Goal: Task Accomplishment & Management: Manage account settings

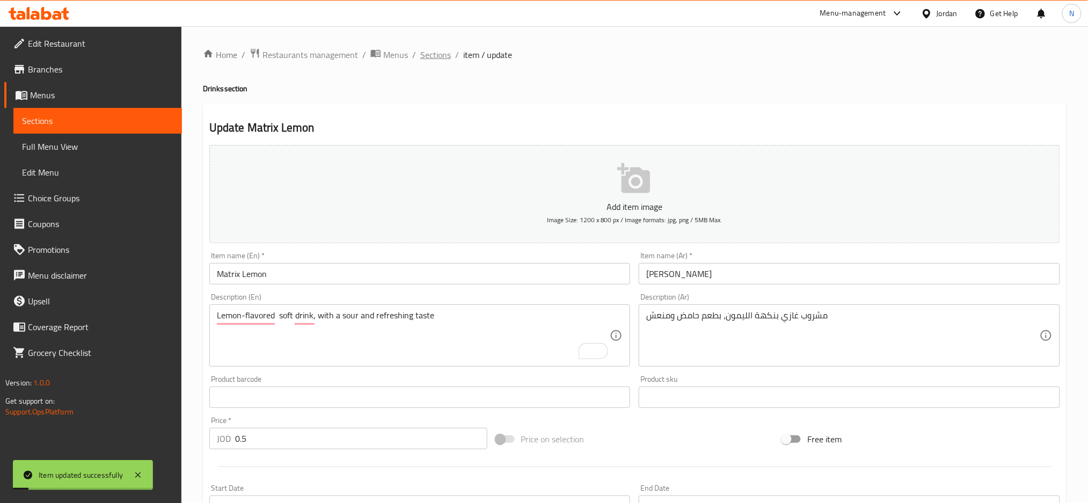
click at [428, 50] on span "Sections" at bounding box center [435, 54] width 31 height 13
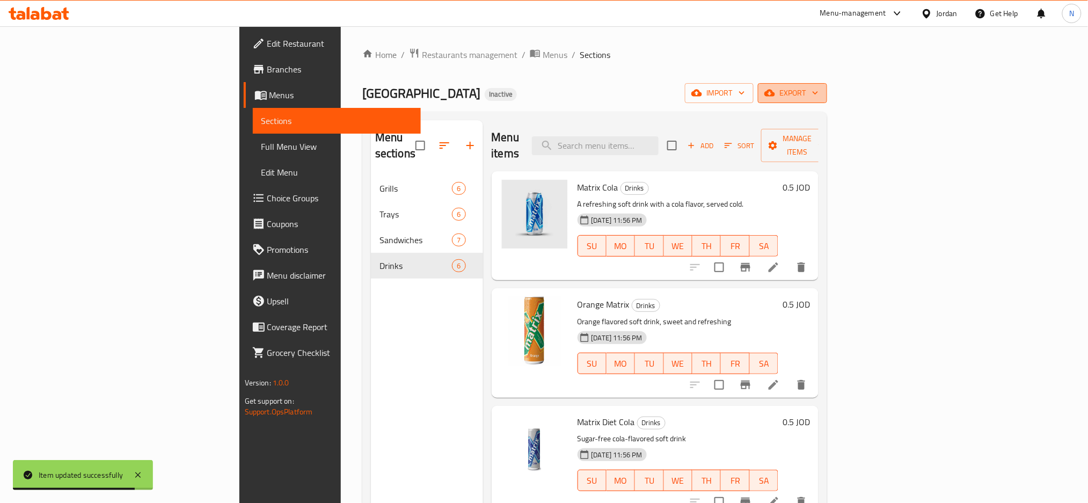
click at [827, 83] on button "export" at bounding box center [792, 93] width 69 height 20
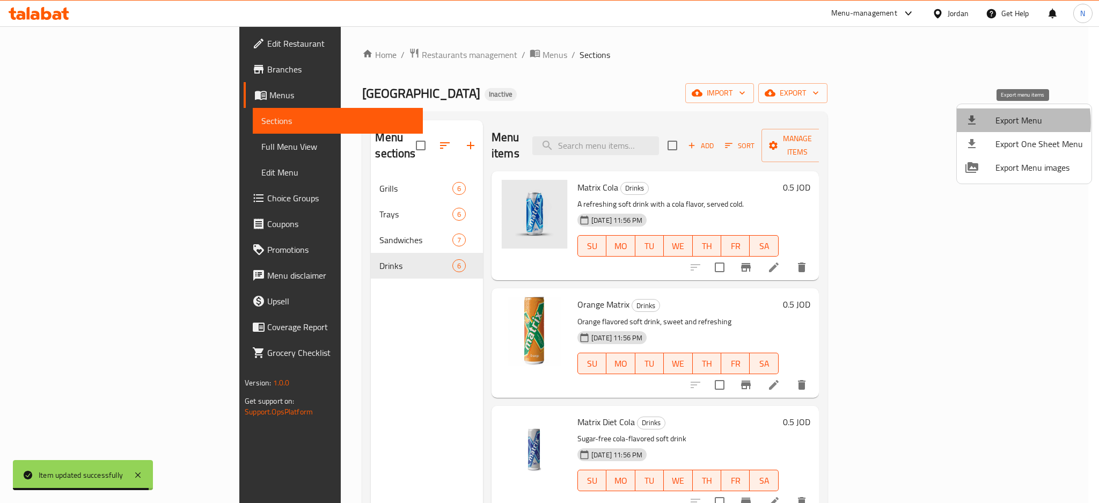
click at [994, 122] on div at bounding box center [981, 120] width 30 height 13
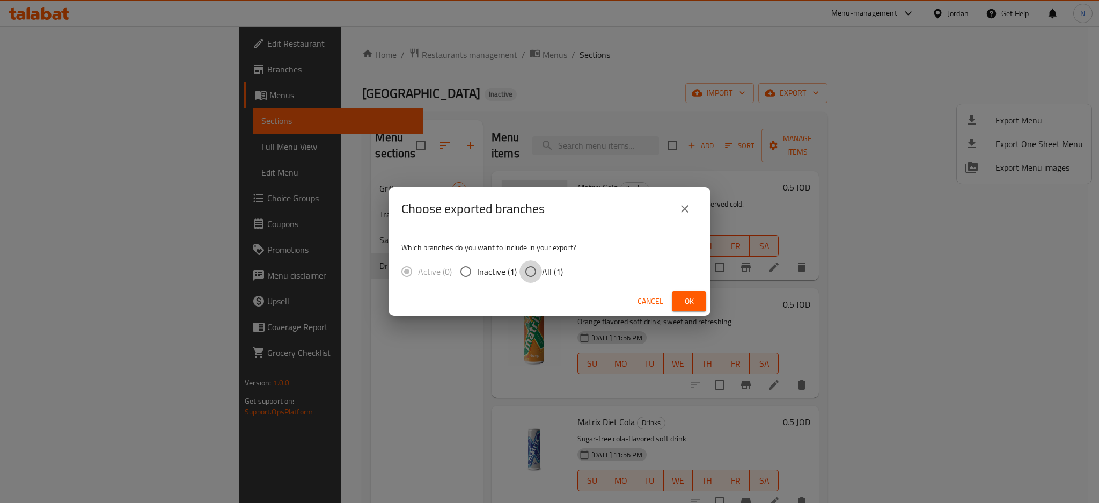
click at [524, 262] on input "All (1)" at bounding box center [531, 271] width 23 height 23
radio input "true"
click at [685, 301] on span "Ok" at bounding box center [689, 301] width 17 height 13
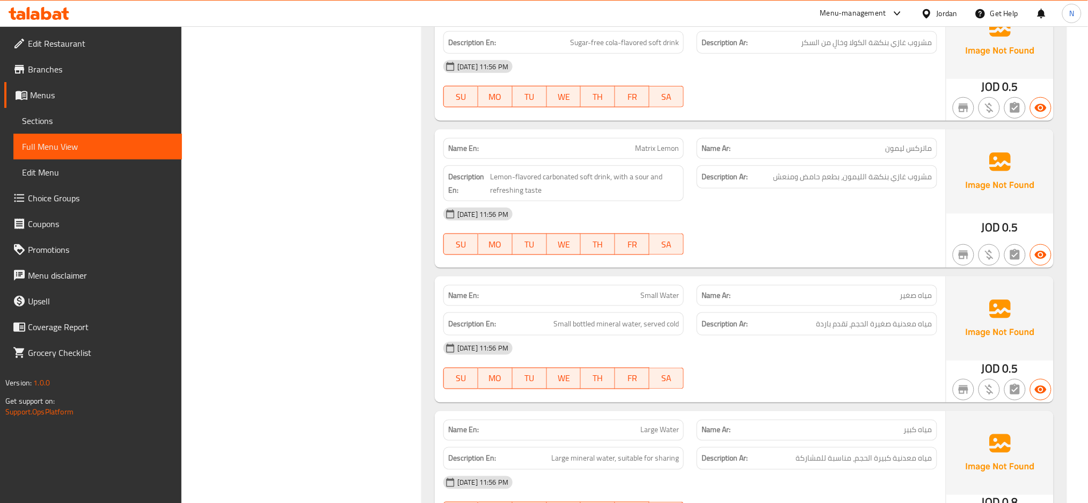
scroll to position [3327, 0]
click at [79, 47] on span "Edit Restaurant" at bounding box center [100, 43] width 145 height 13
